Goal: Go to known website: Go to known website

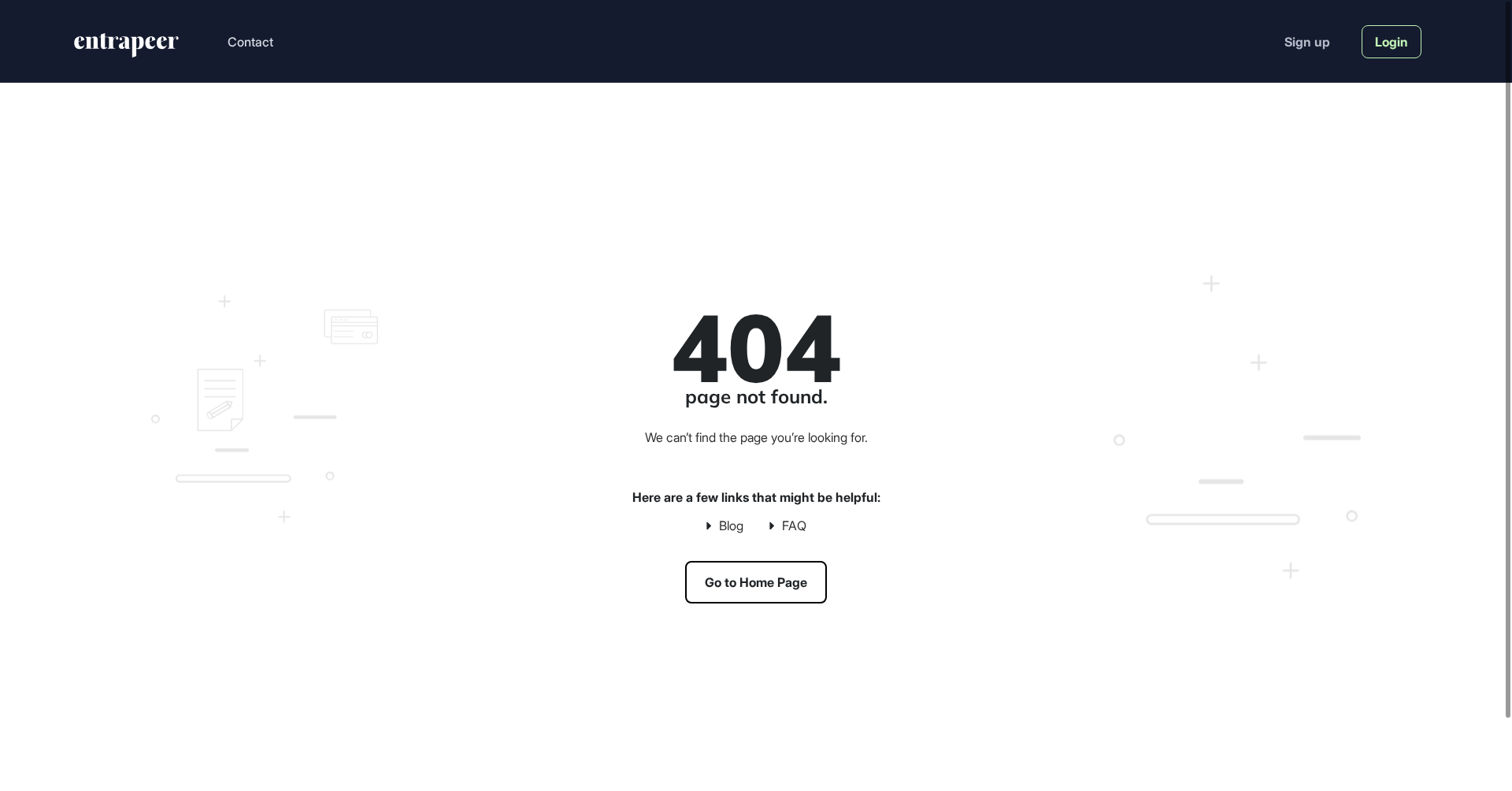
click at [1387, 43] on link "Login" at bounding box center [1391, 41] width 60 height 33
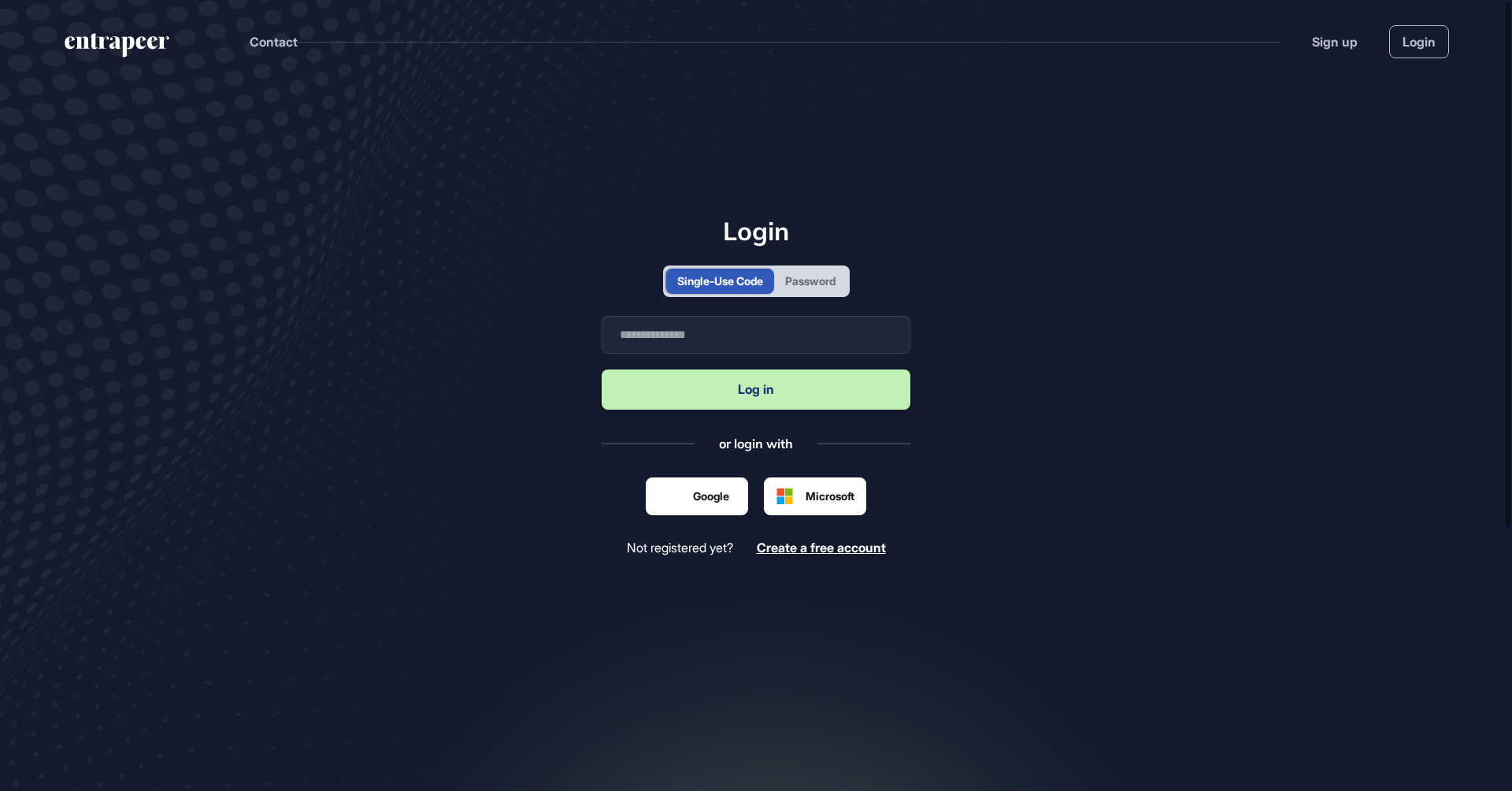
scroll to position [1, 1]
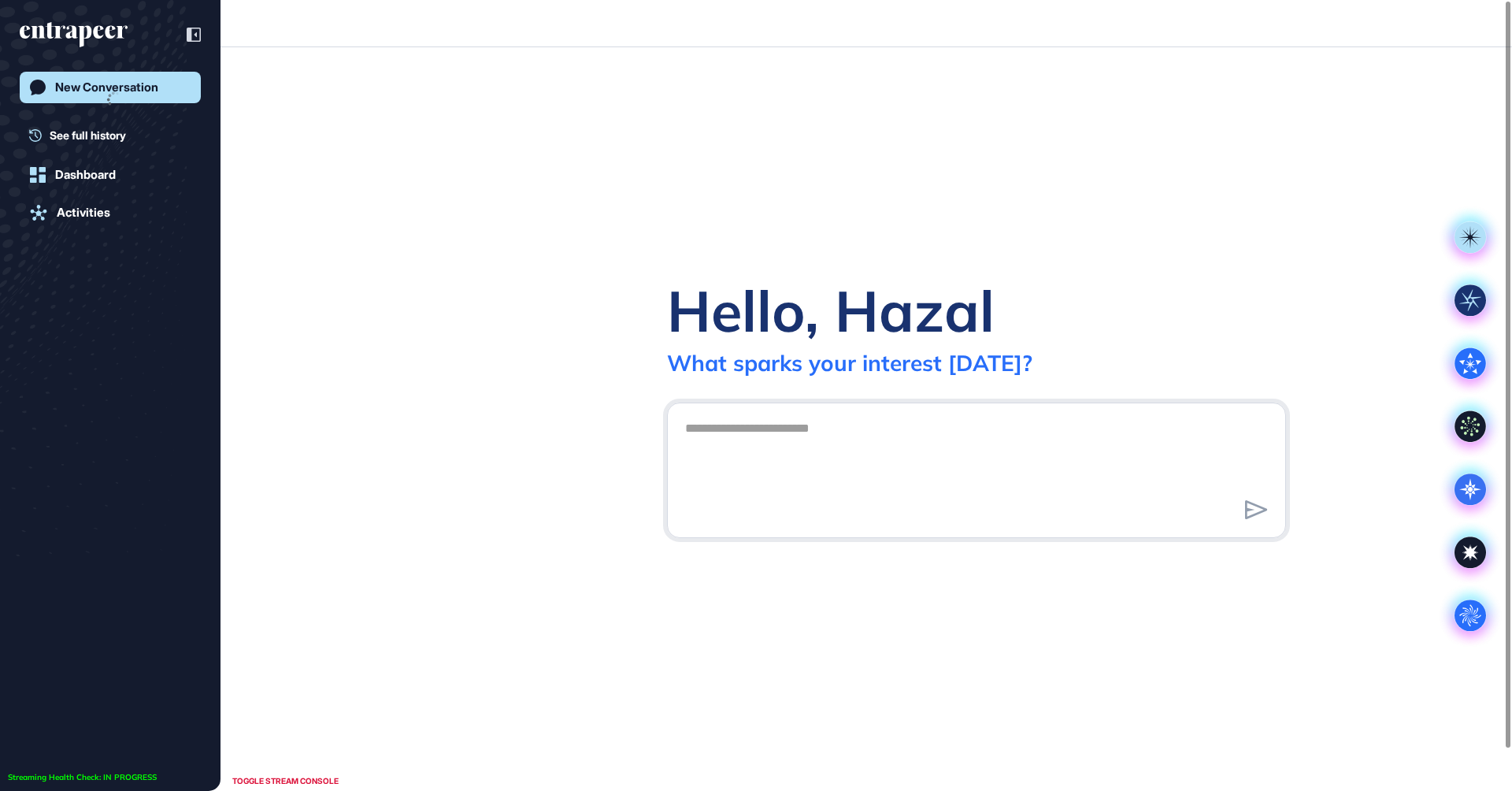
scroll to position [1, 1]
